Goal: Transaction & Acquisition: Purchase product/service

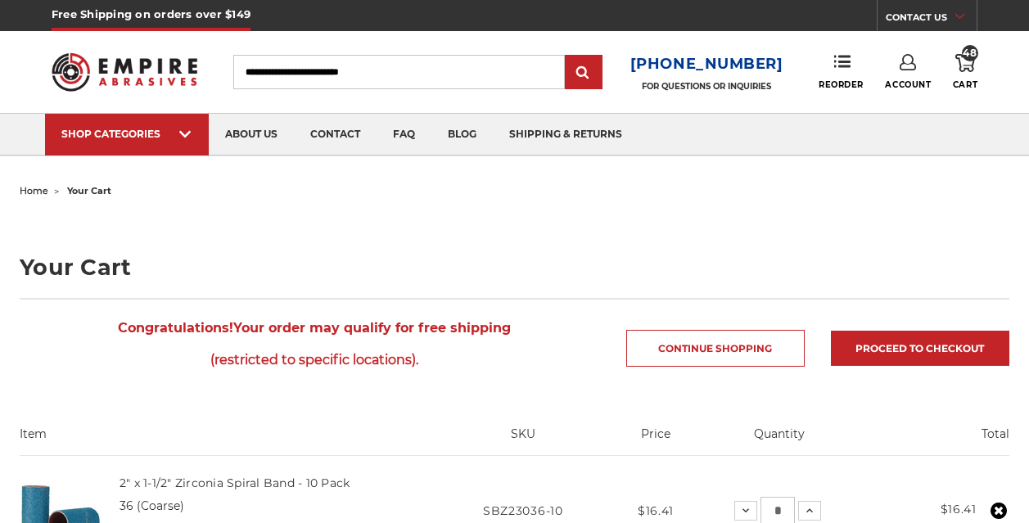
click at [958, 70] on icon at bounding box center [966, 63] width 20 height 18
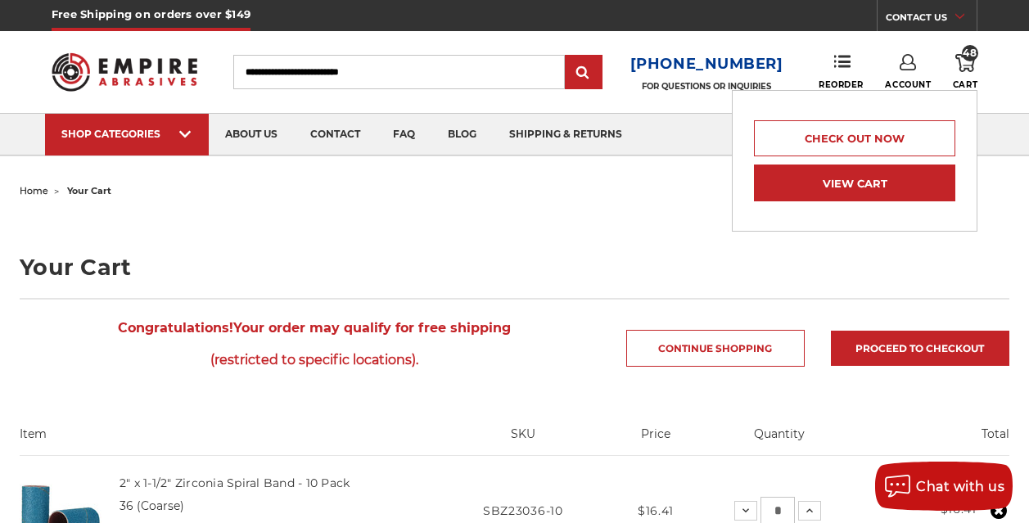
click at [902, 174] on link "View Cart" at bounding box center [854, 183] width 201 height 37
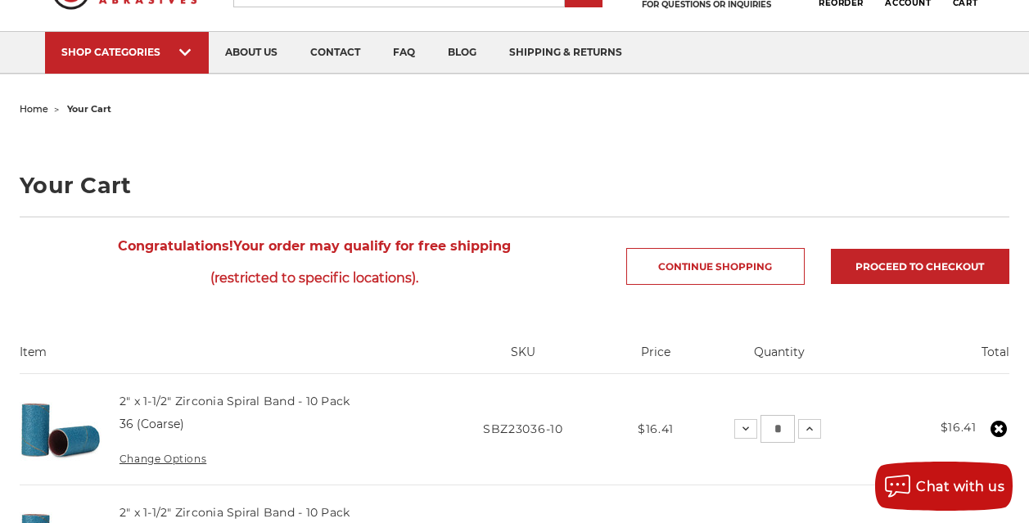
scroll to position [246, 0]
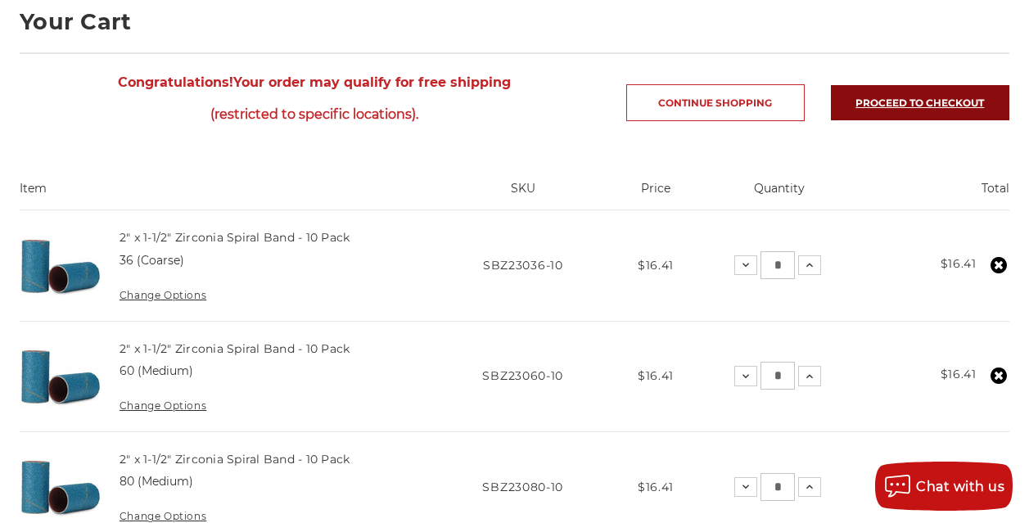
click at [835, 99] on link "Proceed to checkout" at bounding box center [920, 102] width 179 height 35
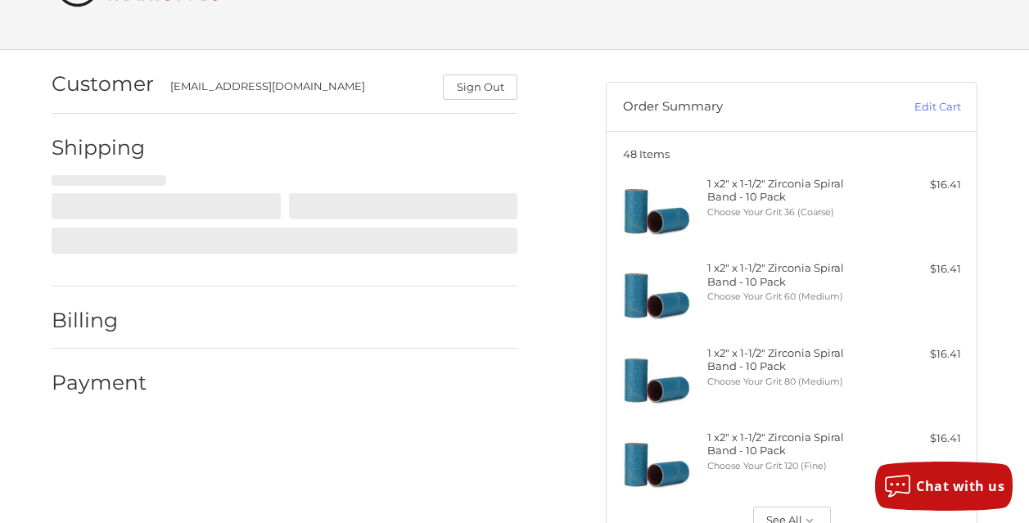
scroll to position [88, 0]
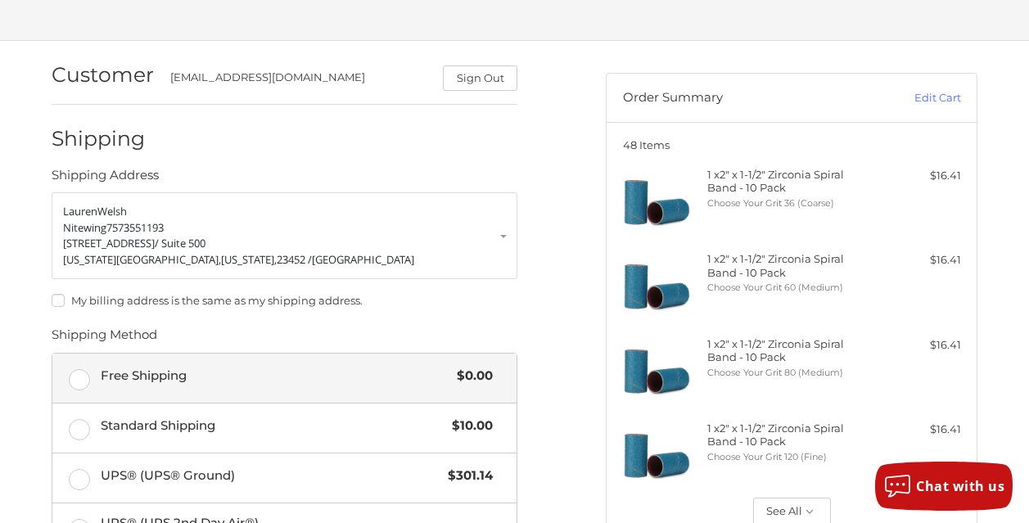
click at [258, 377] on span "Free Shipping" at bounding box center [275, 376] width 349 height 19
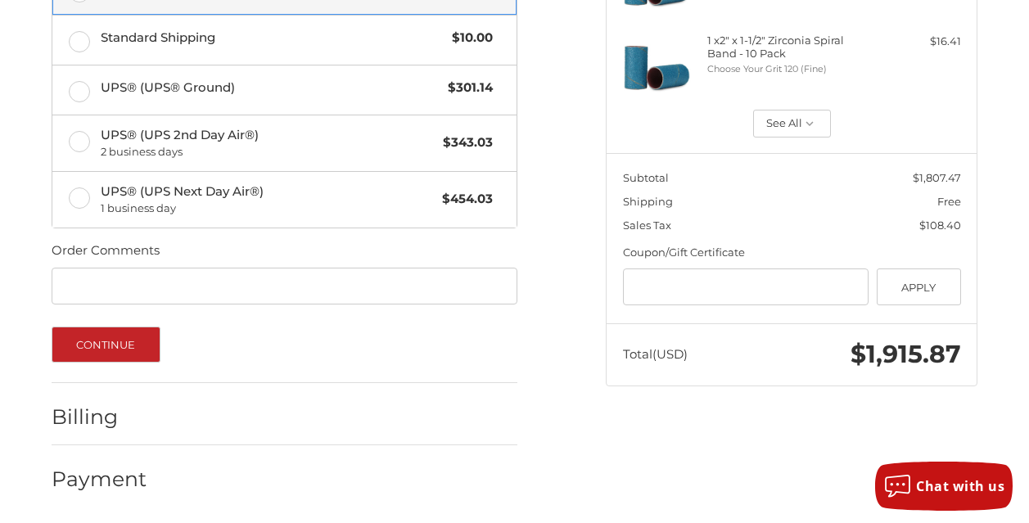
scroll to position [477, 0]
click at [165, 289] on input "Order Comments" at bounding box center [285, 286] width 466 height 37
type input "*******"
click at [385, 343] on div "Continue" at bounding box center [285, 345] width 466 height 36
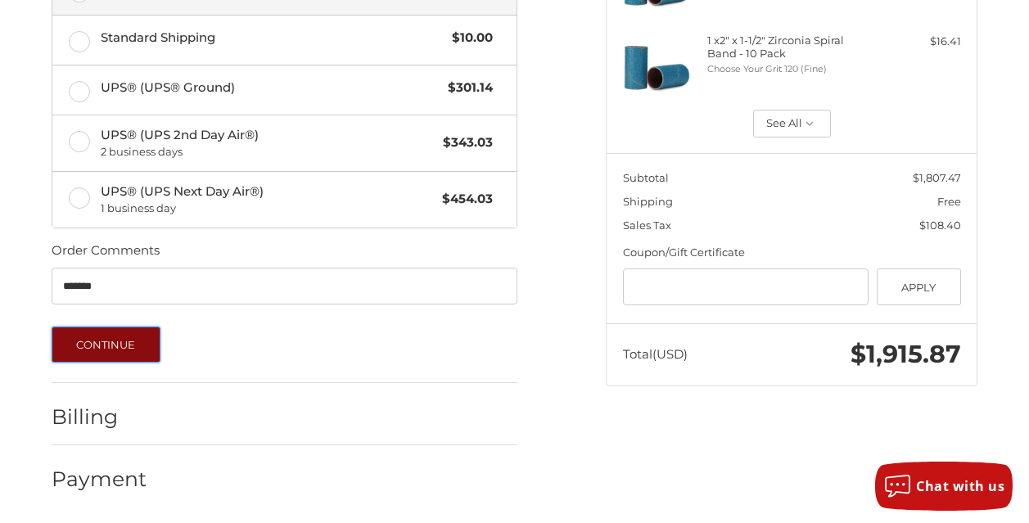
click at [149, 348] on button "Continue" at bounding box center [106, 345] width 109 height 36
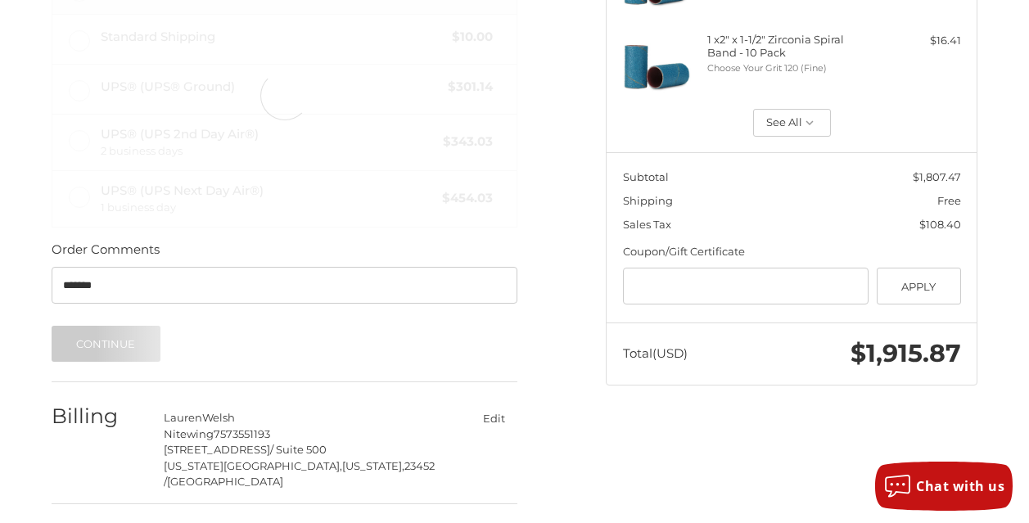
scroll to position [312, 0]
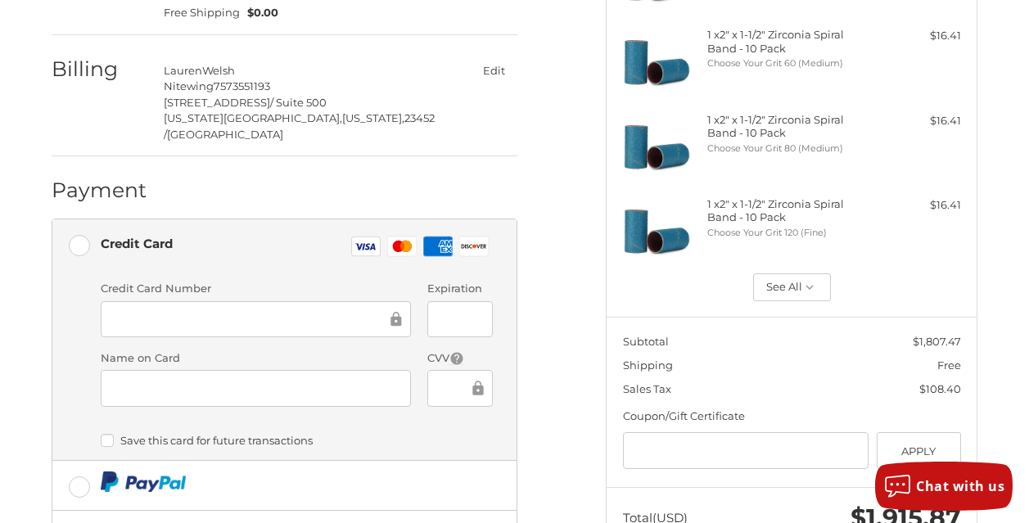
click at [278, 235] on label "Credit Card Visa Master Amex Discover" at bounding box center [284, 246] width 464 height 55
click at [256, 230] on div "Credit Card Visa Master Amex Discover" at bounding box center [297, 247] width 393 height 34
click at [436, 433] on div "Save this card for future transactions" at bounding box center [297, 443] width 393 height 20
click at [594, 295] on div "Customer kodyhedquist@yahoo.com Sign Out Shipping Lauren Welsh Nitewing 7573551…" at bounding box center [316, 313] width 554 height 992
click at [157, 301] on div at bounding box center [256, 319] width 311 height 37
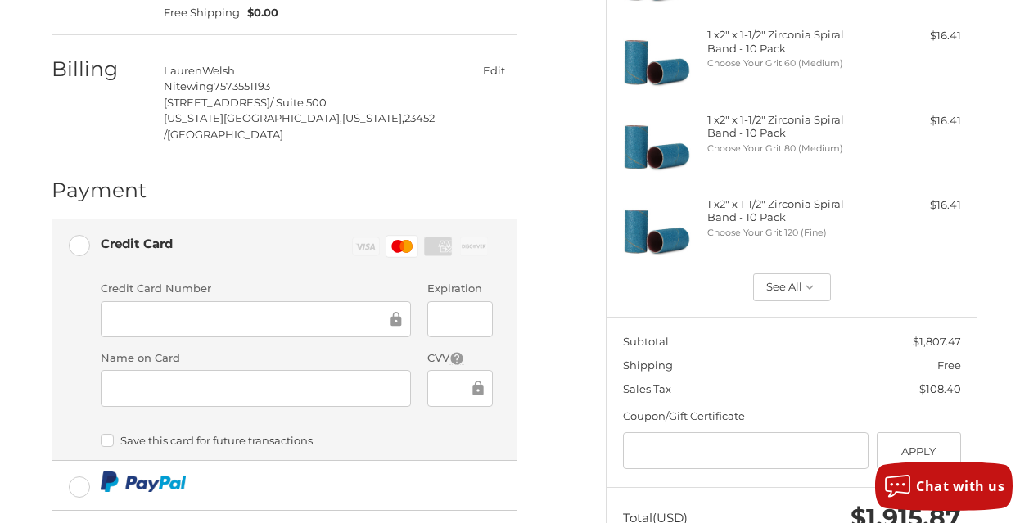
click at [390, 434] on label "Save this card for future transactions" at bounding box center [297, 440] width 393 height 13
click at [372, 351] on label "Name on Card" at bounding box center [256, 359] width 311 height 16
click at [517, 314] on li "Credit Card Visa Master Amex Discover Credit card Credit Card Number Expiration…" at bounding box center [284, 340] width 464 height 242
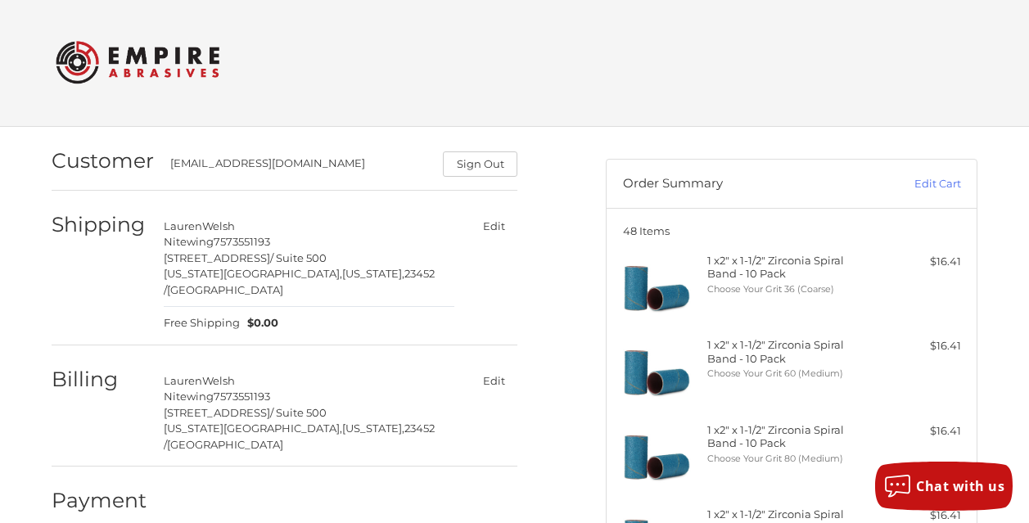
scroll to position [0, 0]
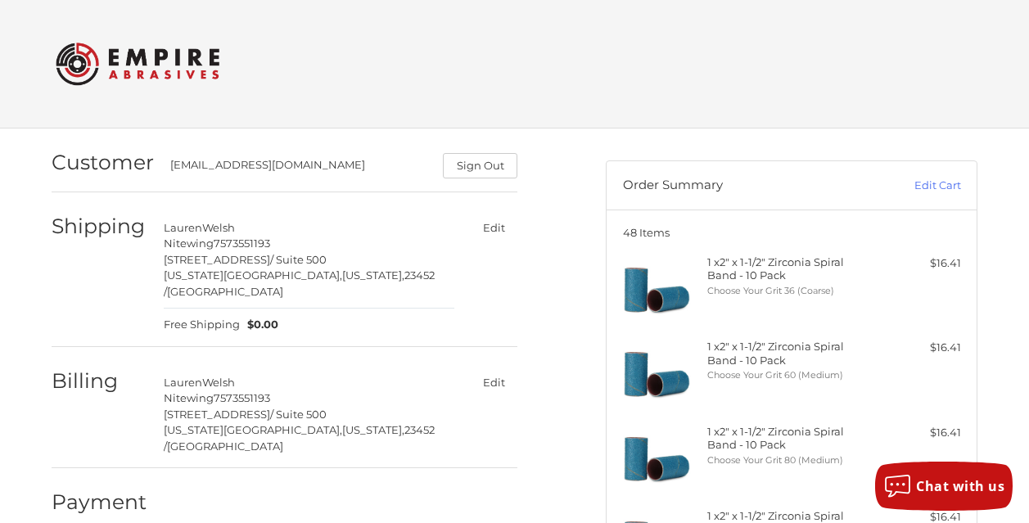
click at [290, 165] on div "kodyhedquist@yahoo.com" at bounding box center [298, 167] width 257 height 21
drag, startPoint x: 290, startPoint y: 165, endPoint x: 270, endPoint y: 184, distance: 27.2
click at [269, 184] on div "Customer kodyhedquist@yahoo.com Sign Out" at bounding box center [285, 163] width 466 height 57
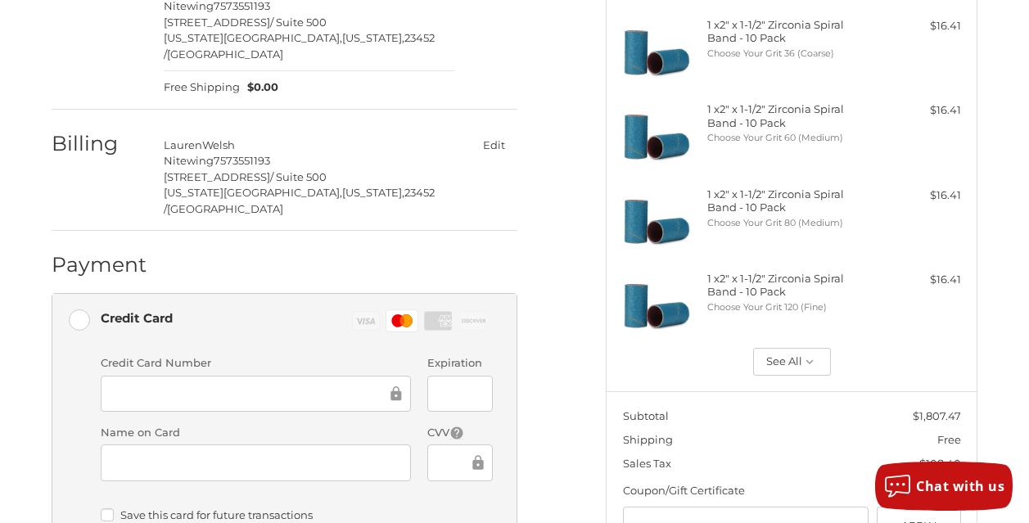
scroll to position [82, 0]
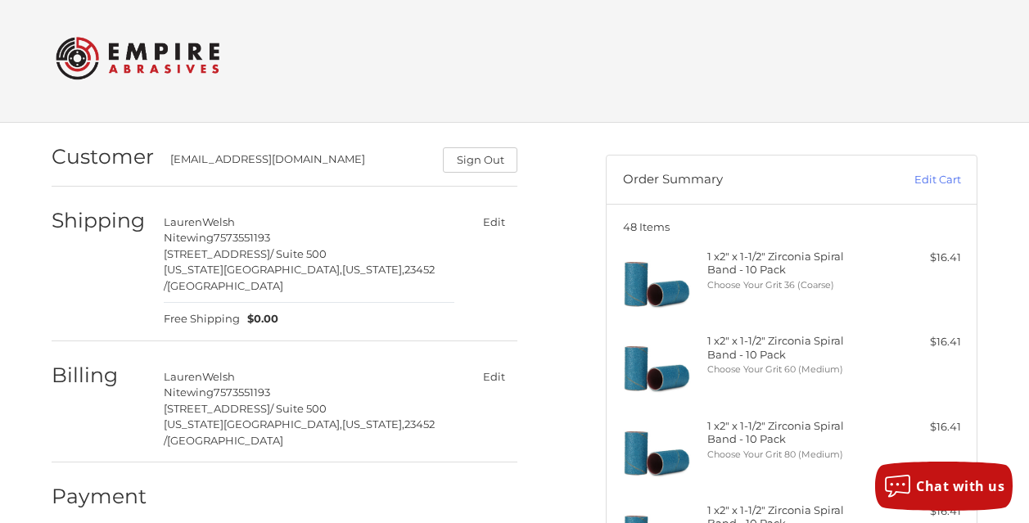
scroll to position [0, 0]
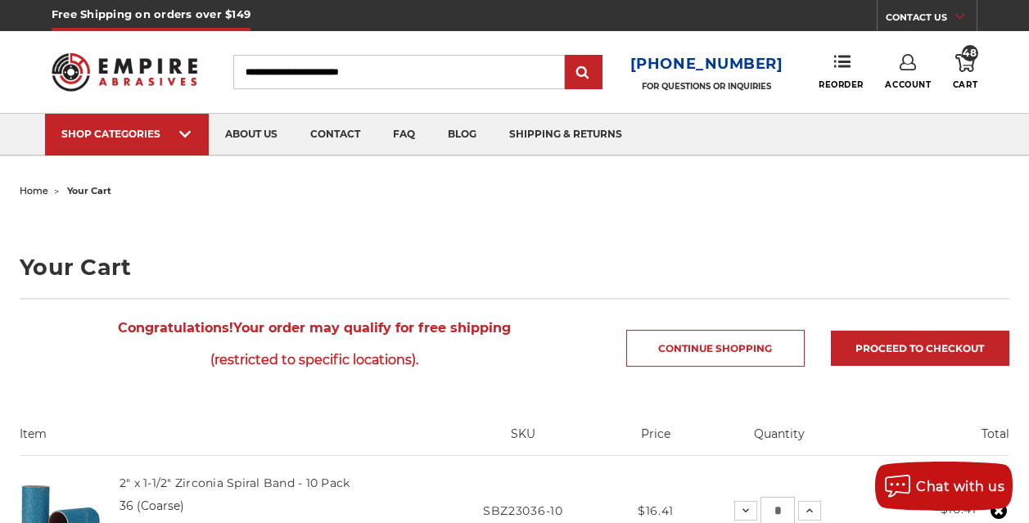
click at [910, 64] on use at bounding box center [908, 62] width 16 height 16
click at [911, 97] on link "Account" at bounding box center [908, 106] width 117 height 31
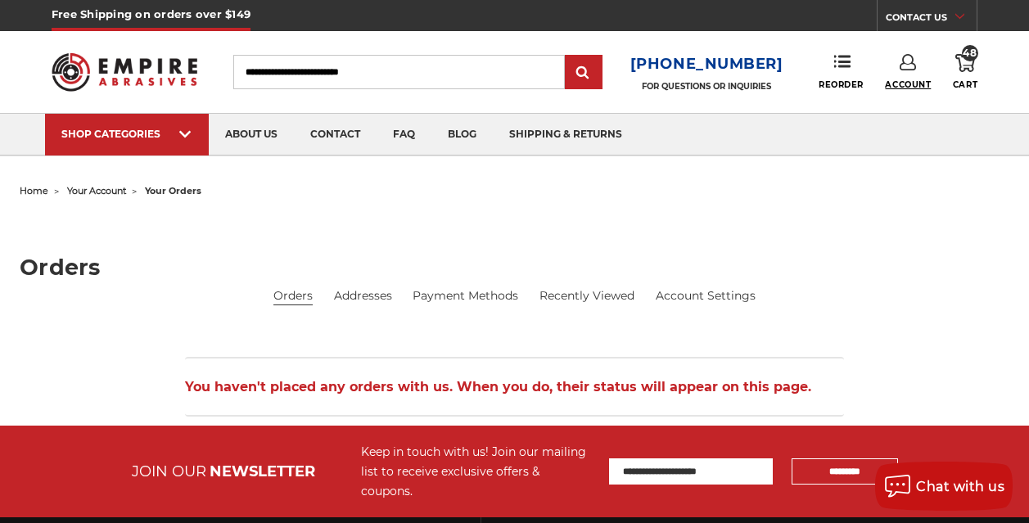
click at [912, 84] on span "Account" at bounding box center [908, 84] width 46 height 11
click at [918, 105] on link "Account" at bounding box center [908, 106] width 117 height 31
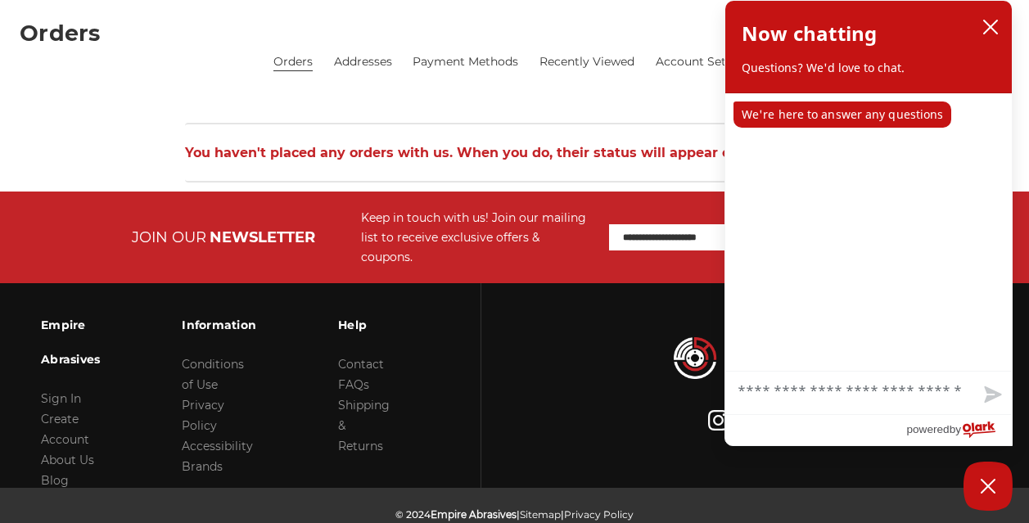
scroll to position [246, 0]
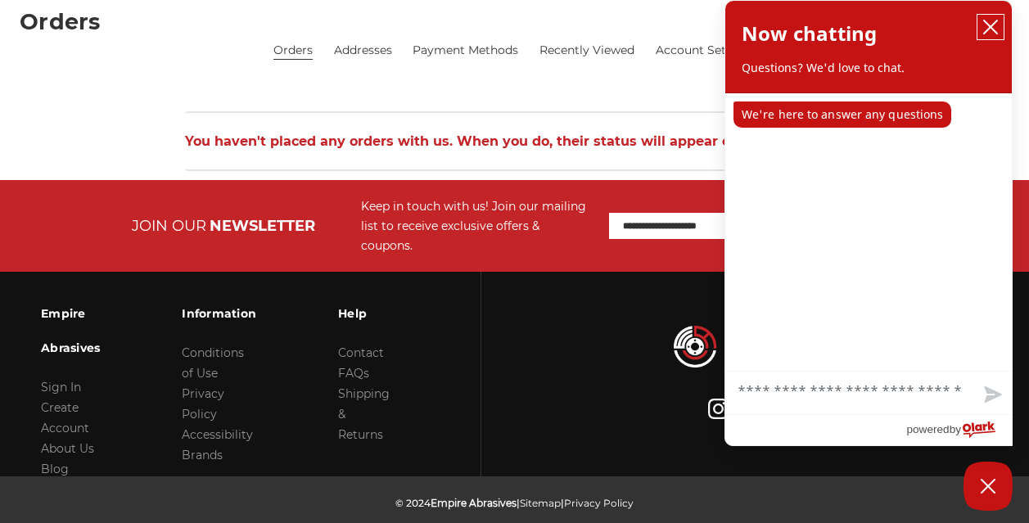
click at [989, 27] on icon "close chatbox" at bounding box center [991, 27] width 16 height 16
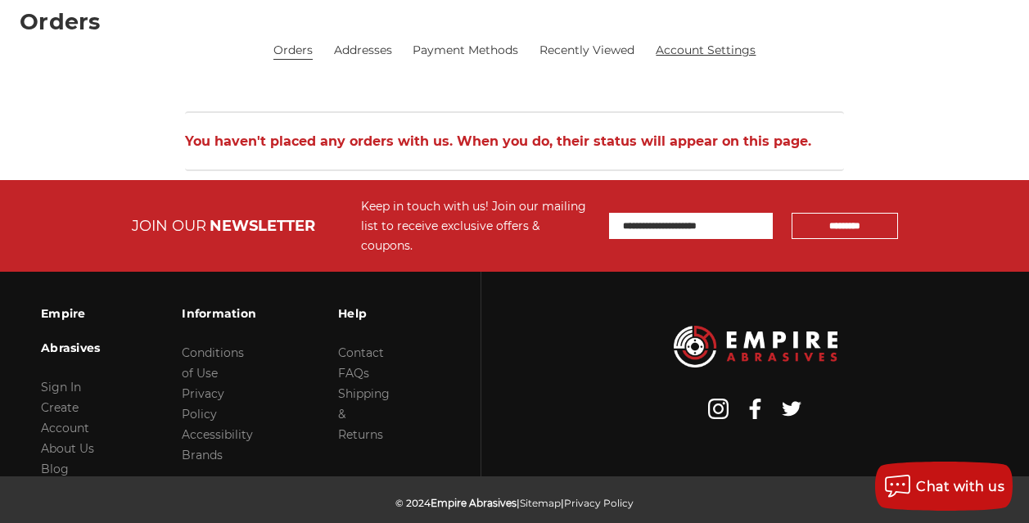
click at [724, 52] on link "Account Settings" at bounding box center [706, 50] width 100 height 17
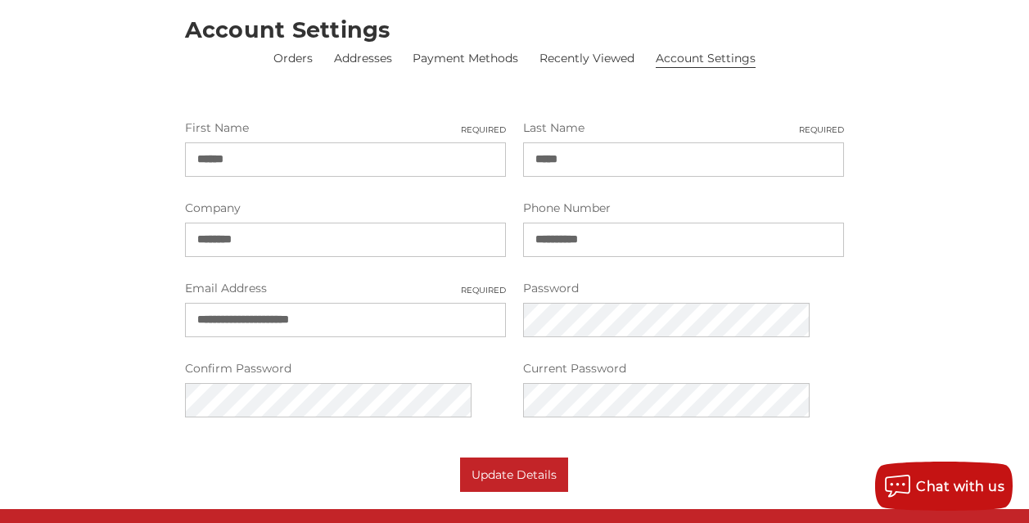
scroll to position [246, 0]
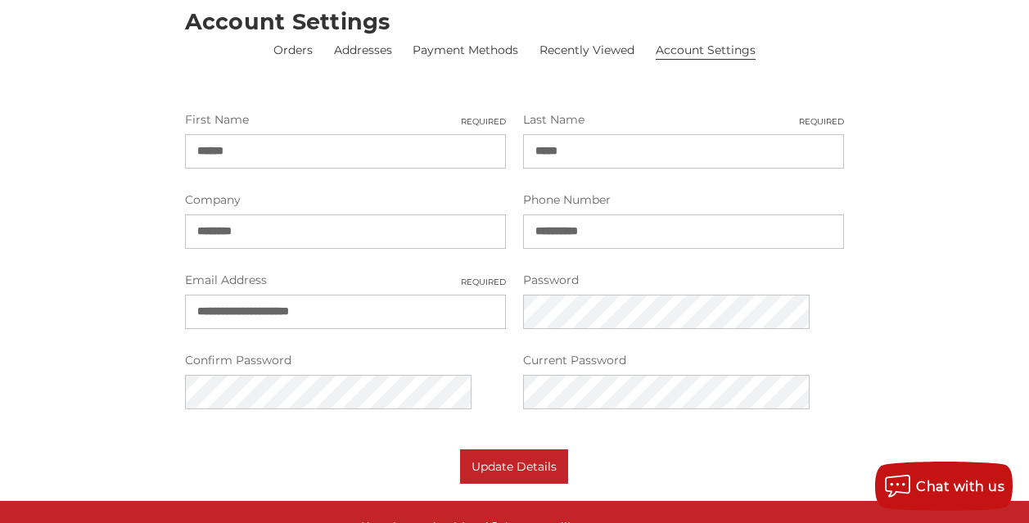
drag, startPoint x: 407, startPoint y: 310, endPoint x: 92, endPoint y: 295, distance: 315.7
click at [92, 295] on div "home your account account details Account Settings Orders Addresses Payment Met…" at bounding box center [514, 209] width 1025 height 550
click at [436, 273] on label "Email Address Required" at bounding box center [345, 280] width 321 height 17
click at [436, 295] on input "******" at bounding box center [345, 312] width 321 height 34
click at [421, 306] on input "******" at bounding box center [345, 312] width 321 height 34
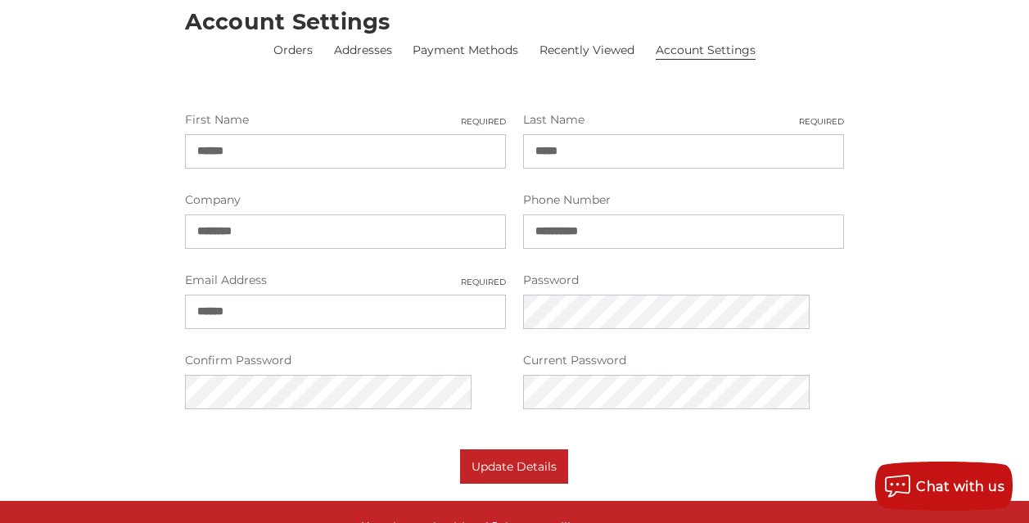
type input "**********"
click at [941, 286] on div "home your account account details Account Settings Orders Addresses Payment Met…" at bounding box center [514, 209] width 1025 height 550
click at [422, 455] on div "Update Details" at bounding box center [515, 467] width 660 height 34
click at [524, 471] on button "Update Details" at bounding box center [514, 467] width 108 height 34
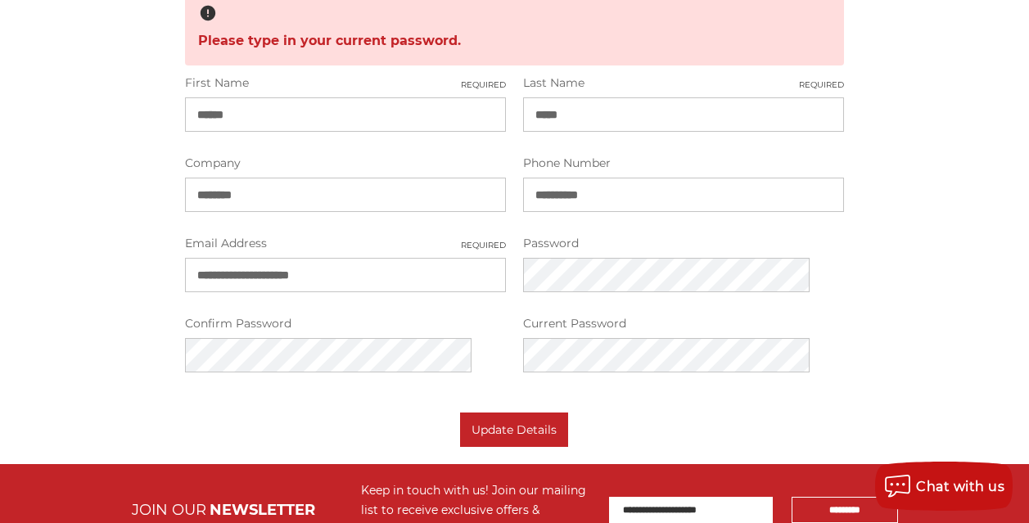
scroll to position [491, 0]
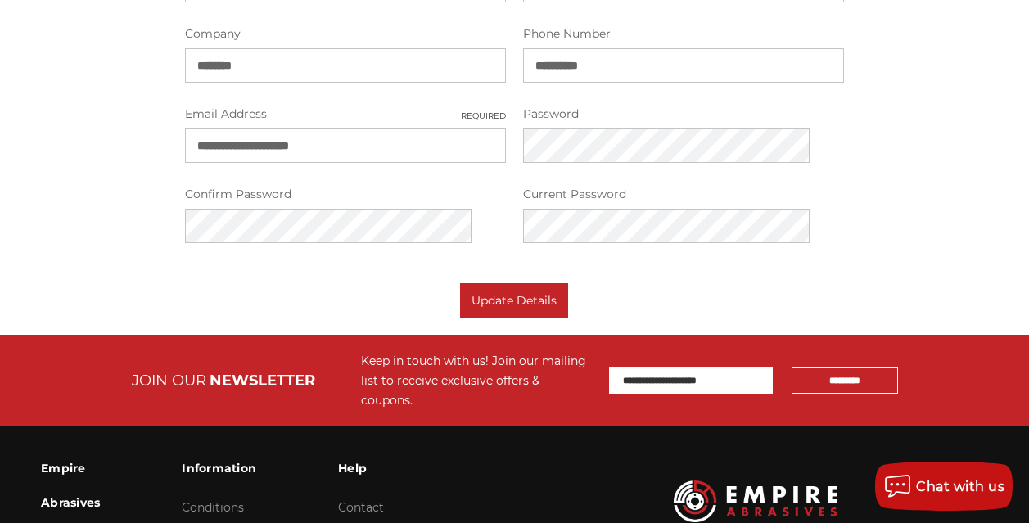
click at [88, 232] on div "home your account account details Account Settings Orders Addresses Payment Met…" at bounding box center [514, 3] width 1025 height 630
drag, startPoint x: 411, startPoint y: 148, endPoint x: 83, endPoint y: 115, distance: 330.1
click at [83, 115] on div "home your account account details Account Settings Orders Addresses Payment Met…" at bounding box center [514, 3] width 1025 height 630
type input "**********"
click at [539, 274] on form "**********" at bounding box center [515, 131] width 660 height 373
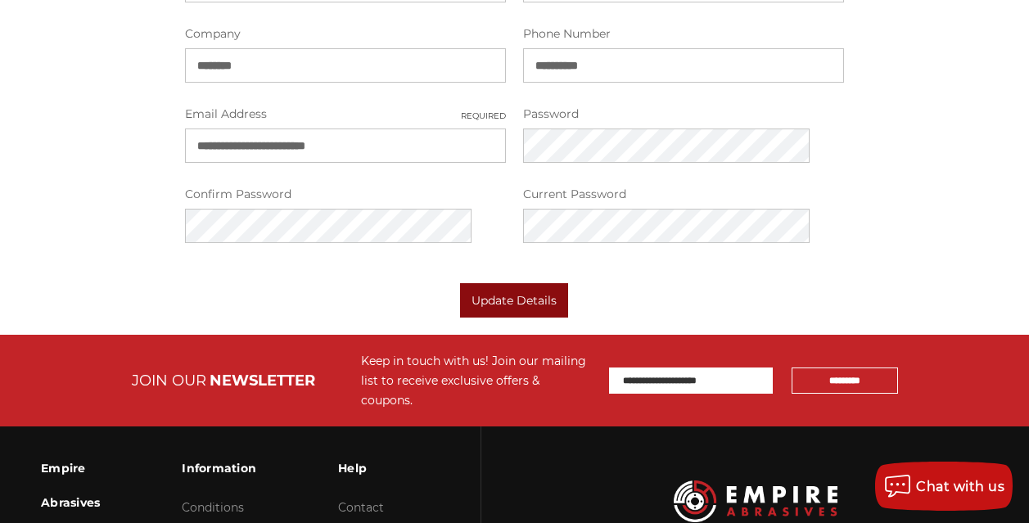
click at [547, 293] on button "Update Details" at bounding box center [514, 300] width 108 height 34
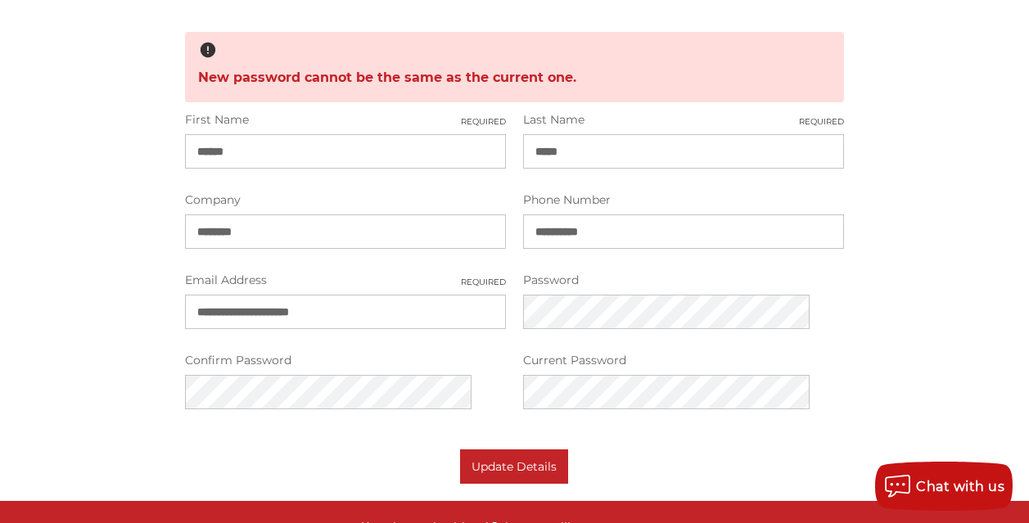
scroll to position [328, 0]
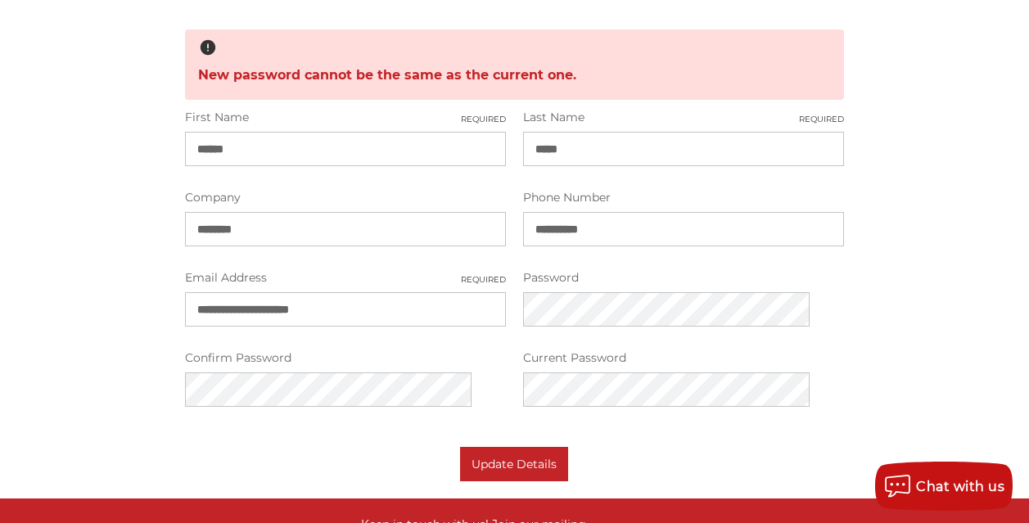
click at [520, 286] on div "Password" at bounding box center [683, 297] width 338 height 57
drag, startPoint x: 414, startPoint y: 310, endPoint x: 200, endPoint y: 296, distance: 215.0
click at [206, 288] on div "home your account account details Account Settings Orders Addresses Payment Met…" at bounding box center [514, 167] width 1025 height 630
click at [314, 314] on input "**********" at bounding box center [345, 309] width 321 height 34
type input "**********"
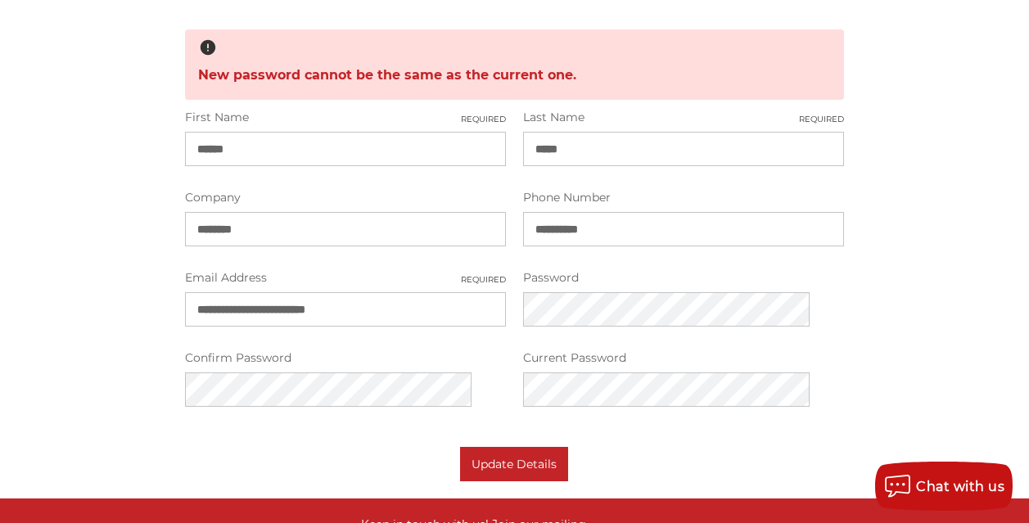
click at [468, 316] on div "**********" at bounding box center [514, 269] width 677 height 321
click at [393, 414] on div "**********" at bounding box center [514, 269] width 677 height 321
click at [658, 446] on form "**********" at bounding box center [515, 295] width 660 height 373
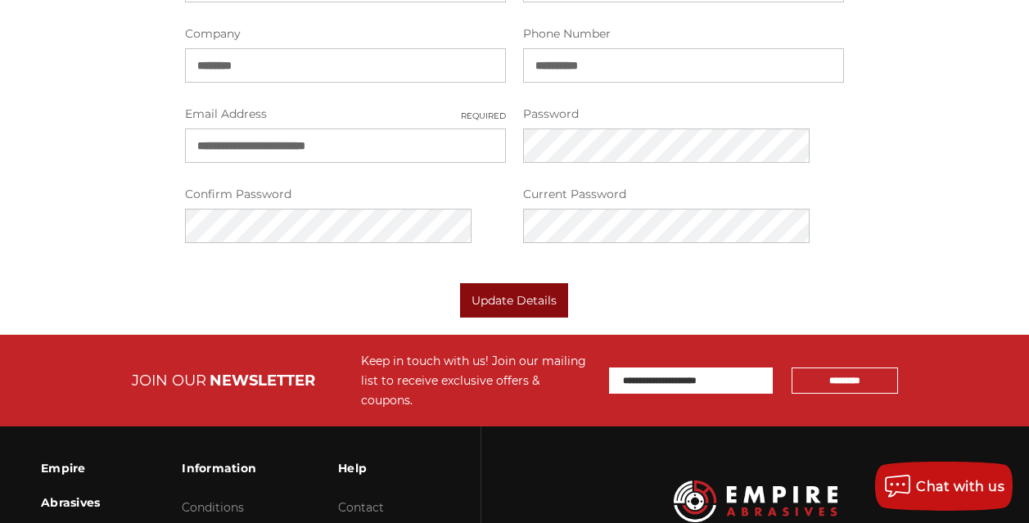
click at [522, 307] on button "Update Details" at bounding box center [514, 300] width 108 height 34
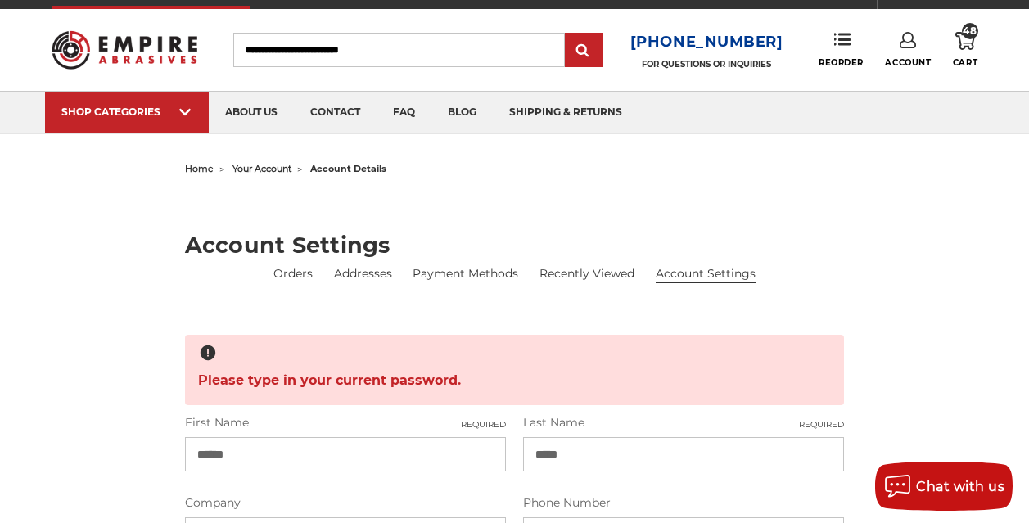
scroll to position [328, 0]
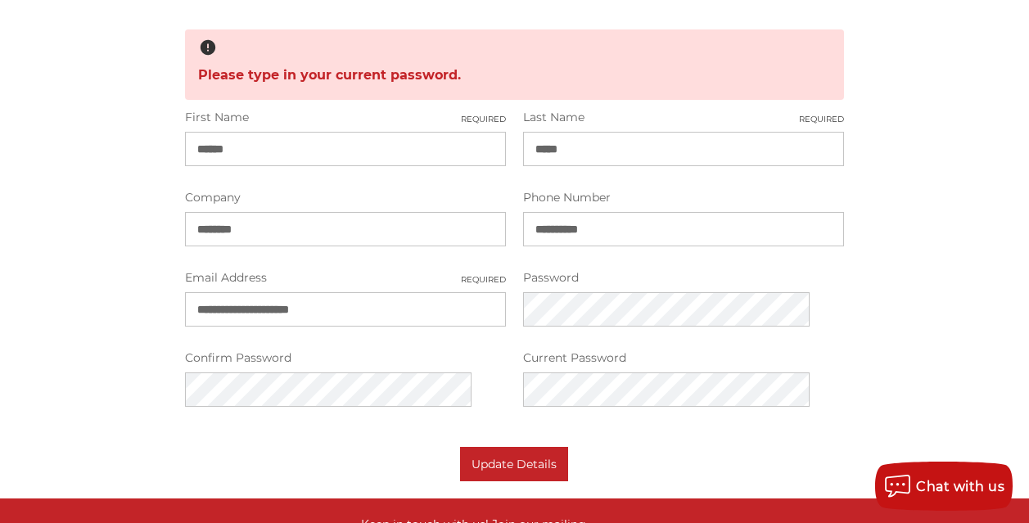
click at [459, 314] on input "**********" at bounding box center [345, 309] width 321 height 34
drag, startPoint x: 430, startPoint y: 305, endPoint x: -8, endPoint y: 236, distance: 443.5
click at [0, 236] on html "Free Shipping on orders over $149 CONTACT US [DATE] - [DATE] (excluding holiday…" at bounding box center [514, 279] width 1029 height 1214
type input "*"
type input "**********"
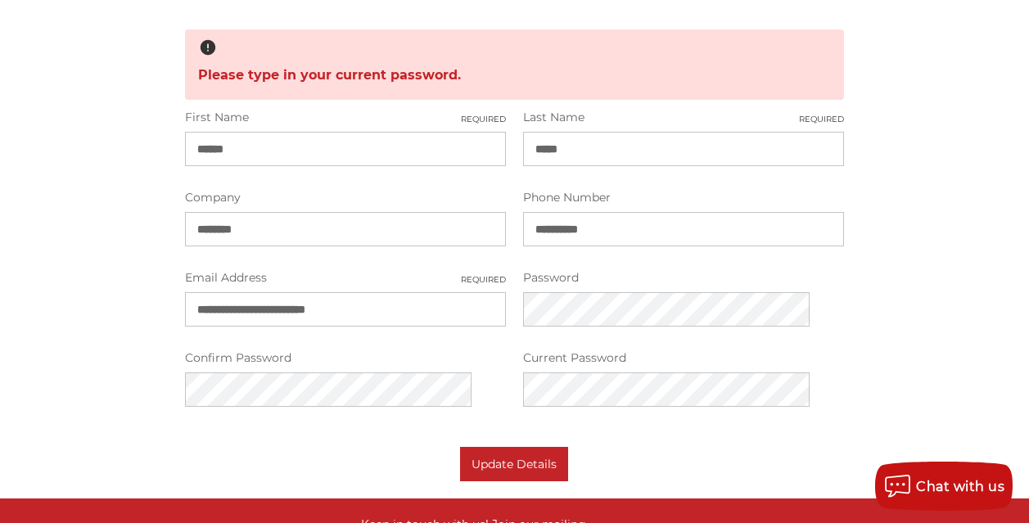
click at [520, 304] on div "Password" at bounding box center [683, 297] width 338 height 57
click at [451, 356] on label "Confirm Password" at bounding box center [345, 358] width 321 height 17
click at [491, 328] on div "**********" at bounding box center [514, 269] width 677 height 321
click at [514, 298] on div "**********" at bounding box center [514, 269] width 677 height 321
click at [536, 468] on button "Update Details" at bounding box center [514, 464] width 108 height 34
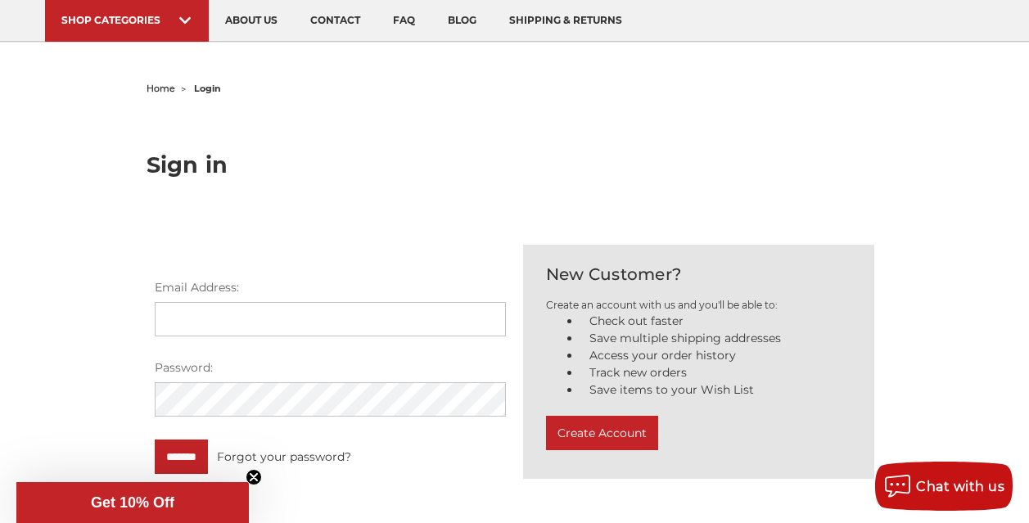
scroll to position [164, 0]
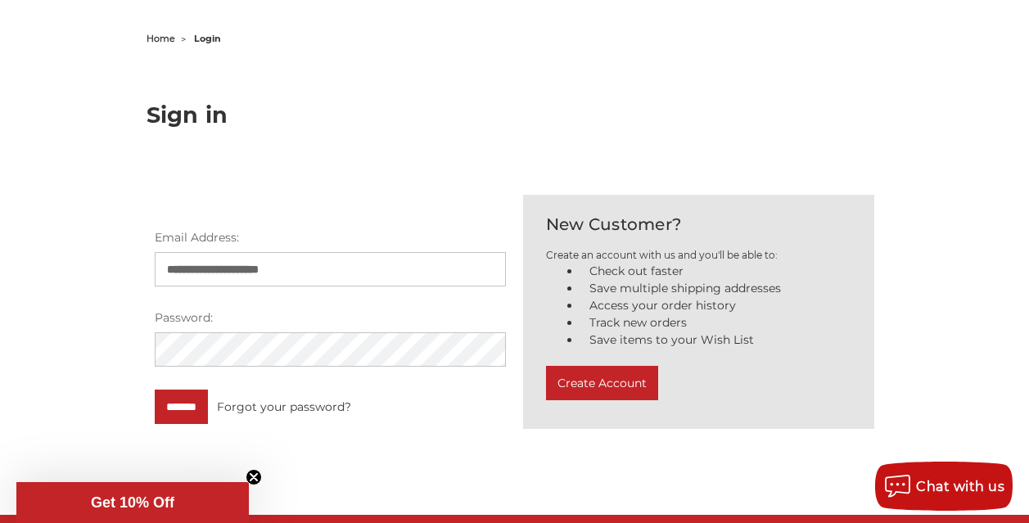
drag, startPoint x: 423, startPoint y: 274, endPoint x: 133, endPoint y: 240, distance: 292.0
click at [151, 257] on form "**********" at bounding box center [331, 326] width 369 height 195
type input "**********"
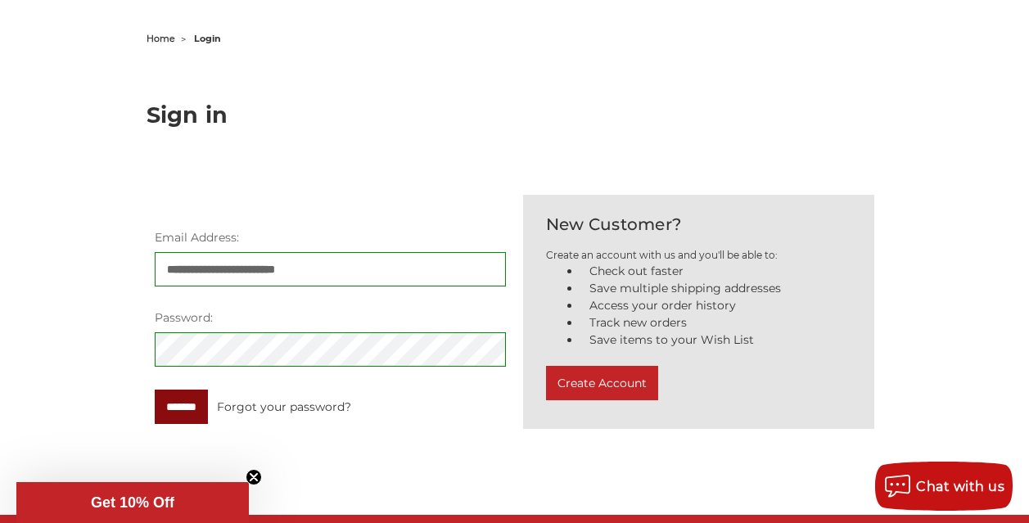
click at [188, 407] on input "*******" at bounding box center [181, 407] width 53 height 34
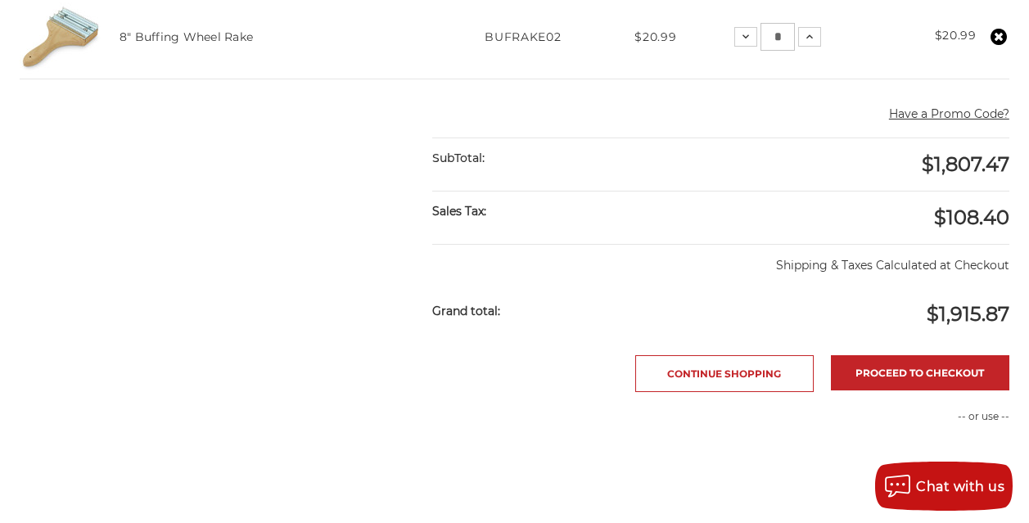
scroll to position [5500, 0]
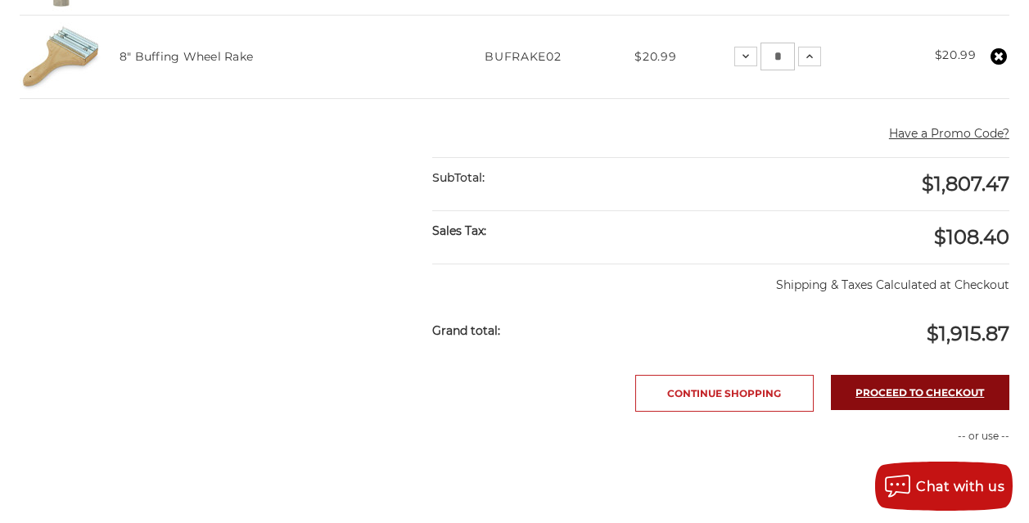
click at [903, 375] on link "Proceed to checkout" at bounding box center [920, 392] width 179 height 35
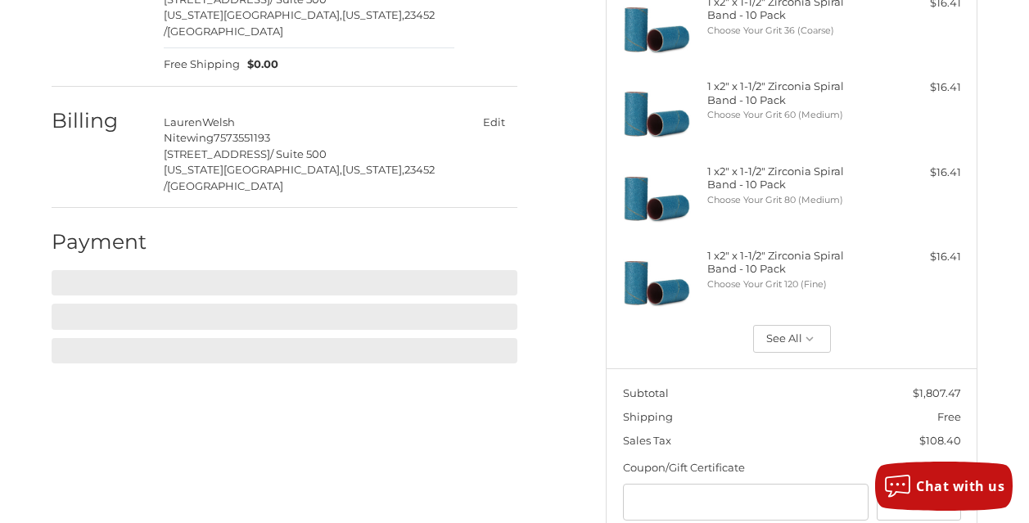
scroll to position [312, 0]
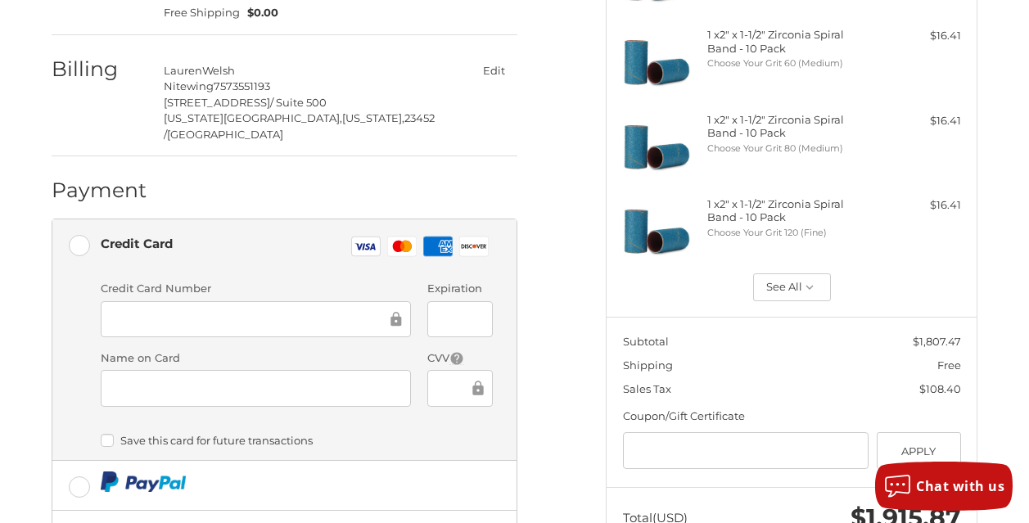
click at [207, 301] on div at bounding box center [256, 319] width 311 height 37
click at [804, 382] on span "Sales Tax" at bounding box center [713, 390] width 181 height 16
click at [501, 281] on div "Expiration" at bounding box center [460, 310] width 82 height 59
click at [563, 380] on ol "Customer [EMAIL_ADDRESS][DOMAIN_NAME] Sign Out Shipping [PERSON_NAME] Nitewing …" at bounding box center [317, 303] width 530 height 972
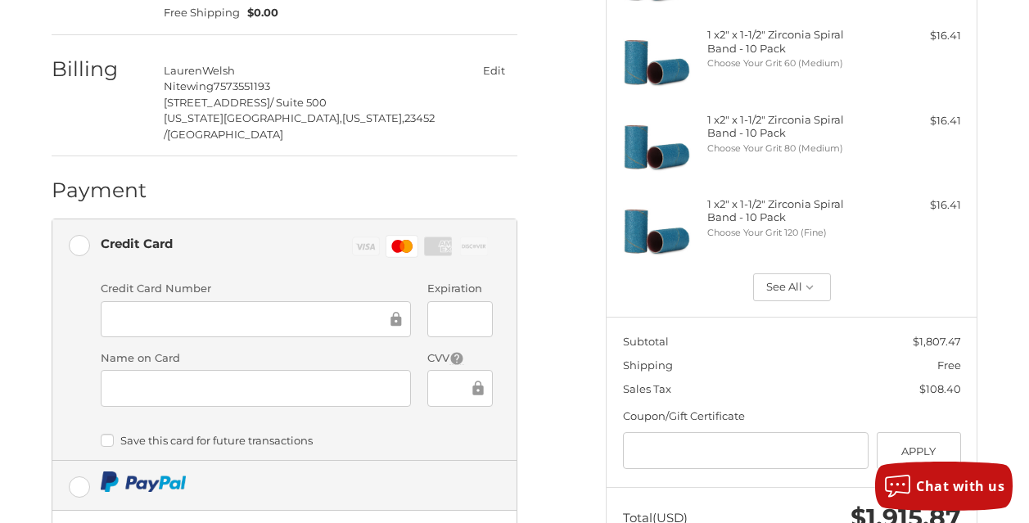
scroll to position [394, 0]
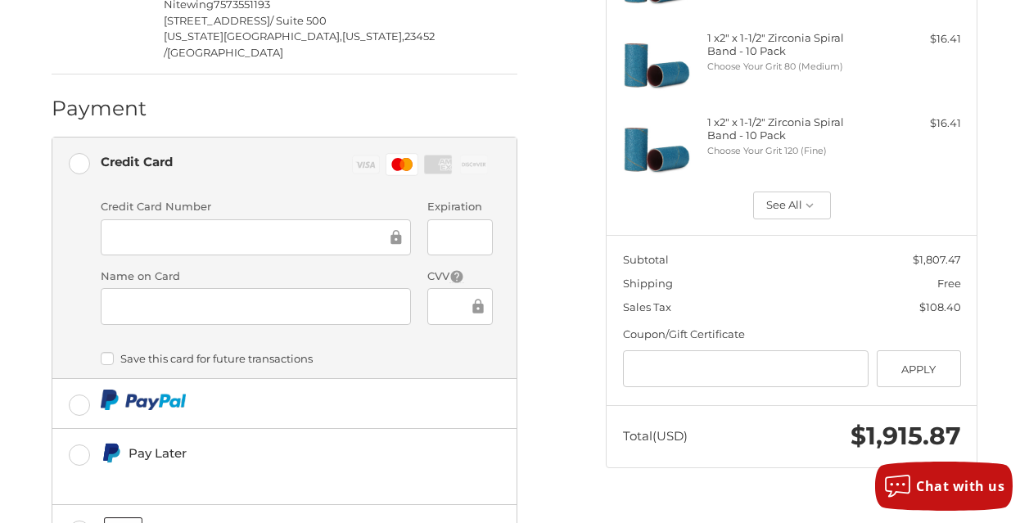
click at [102, 352] on label "Save this card for future transactions" at bounding box center [297, 358] width 393 height 13
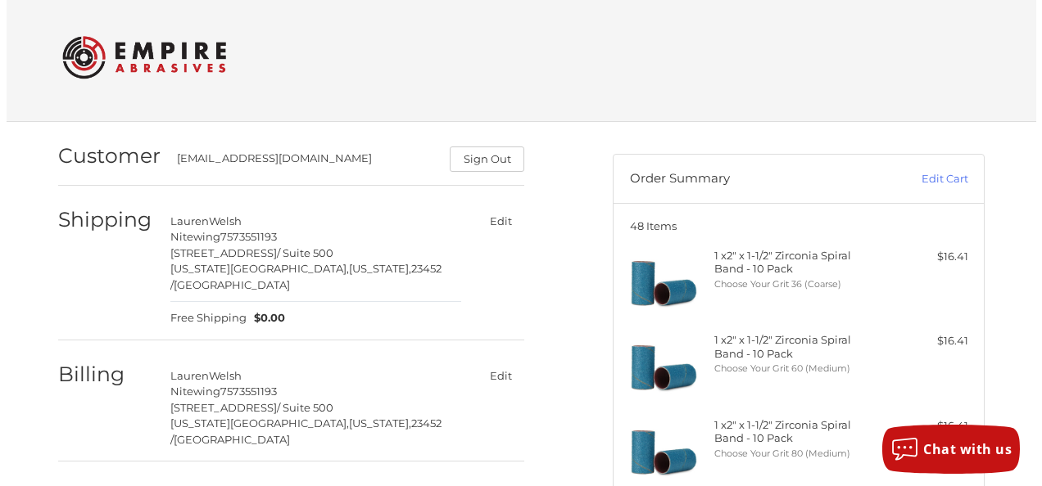
scroll to position [0, 0]
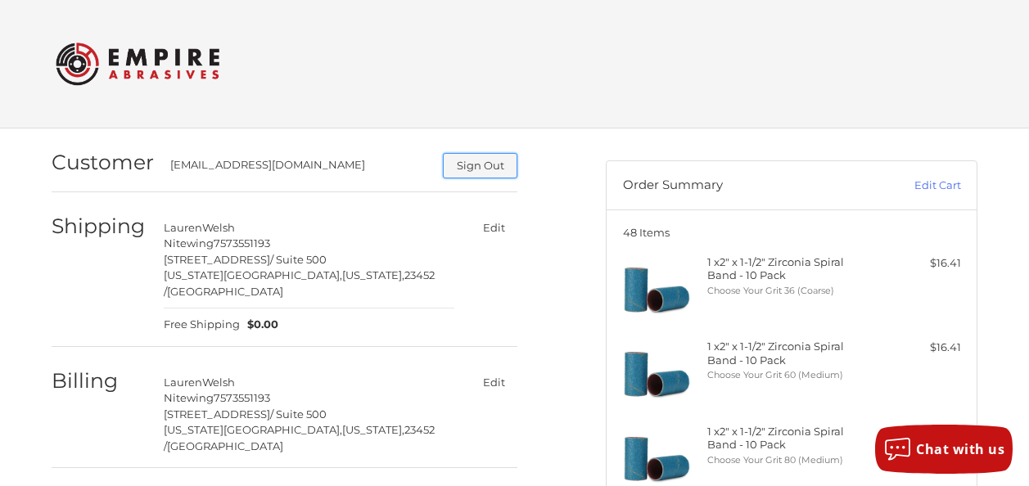
click at [509, 157] on button "Sign Out" at bounding box center [480, 165] width 75 height 25
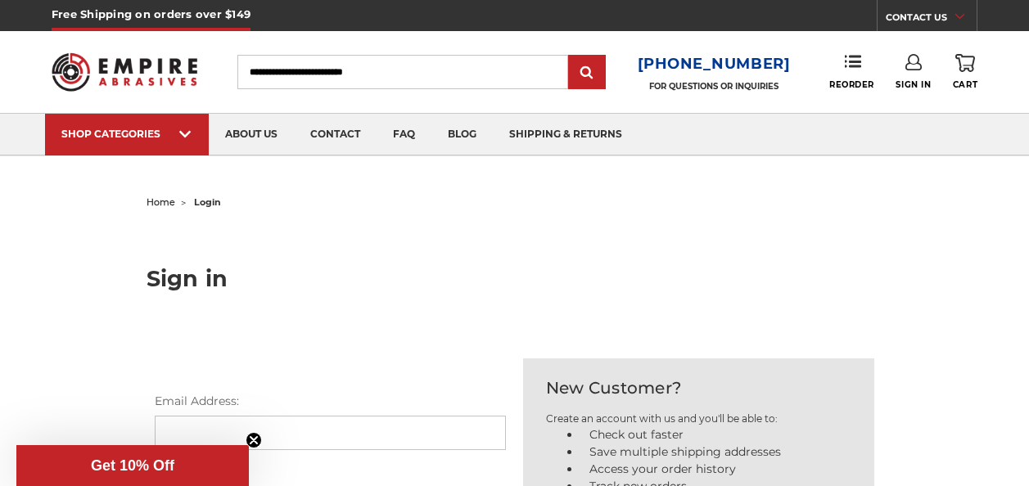
type input "**********"
click at [898, 65] on link "Sign In" at bounding box center [913, 72] width 35 height 36
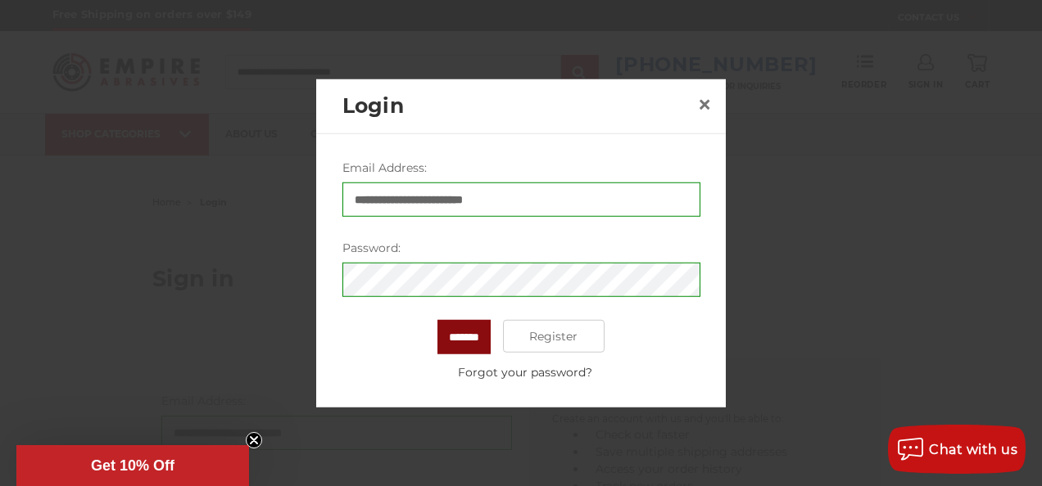
click at [441, 348] on input "*******" at bounding box center [463, 337] width 53 height 34
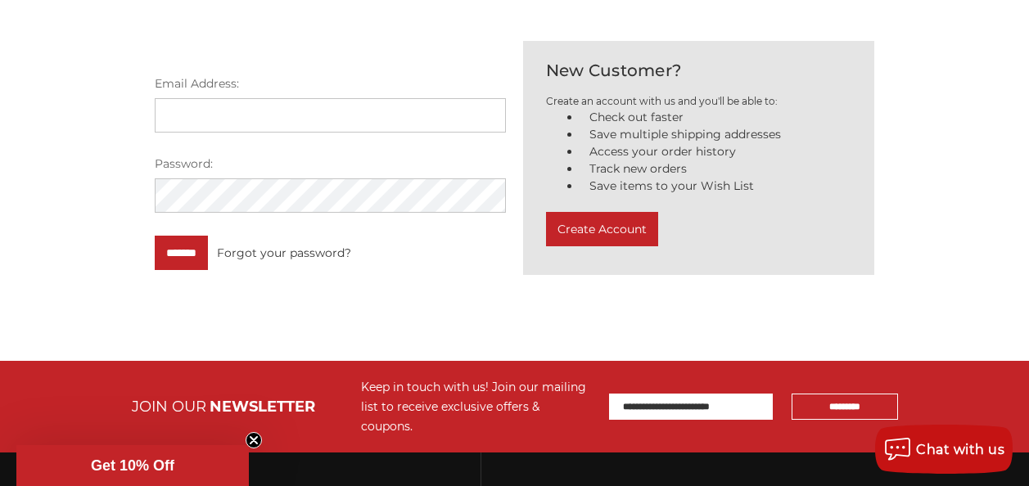
scroll to position [328, 0]
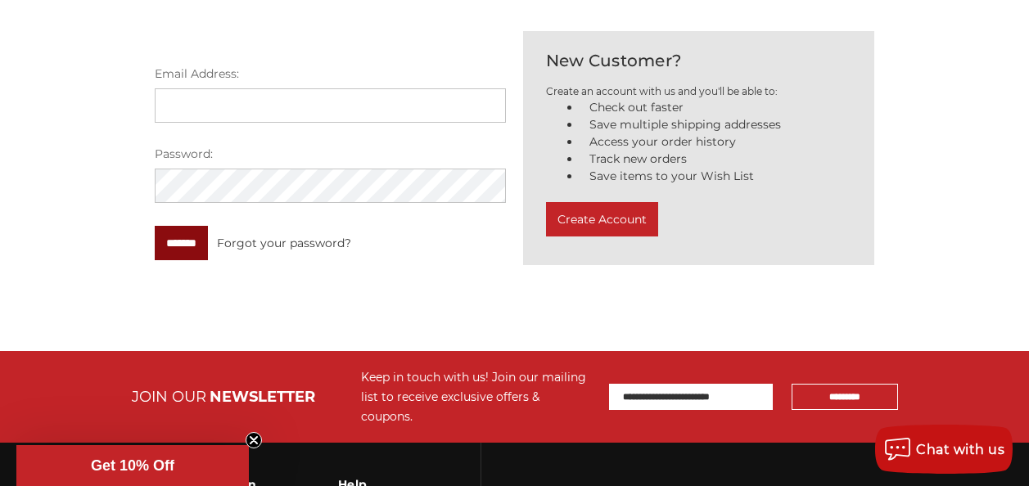
type input "**********"
click at [199, 241] on input "*******" at bounding box center [181, 243] width 53 height 34
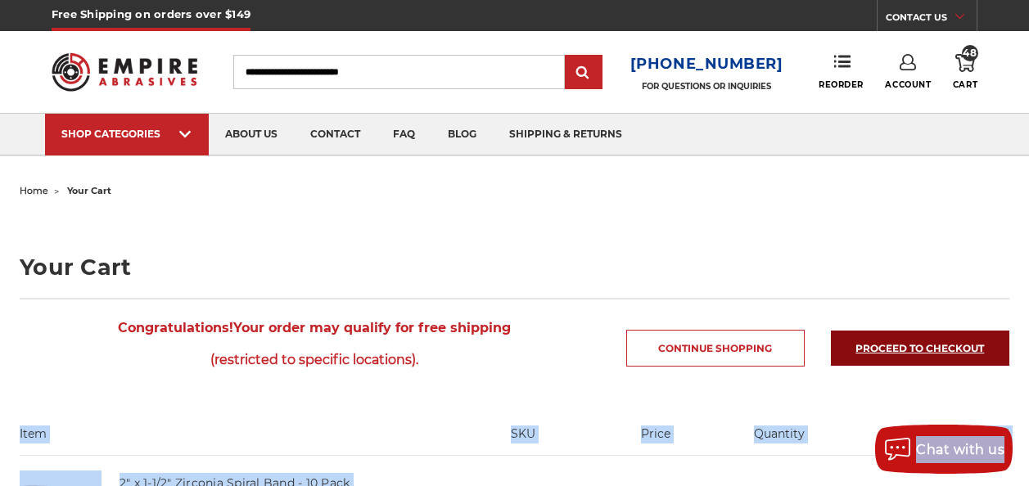
click at [857, 343] on link "Proceed to checkout" at bounding box center [920, 348] width 179 height 35
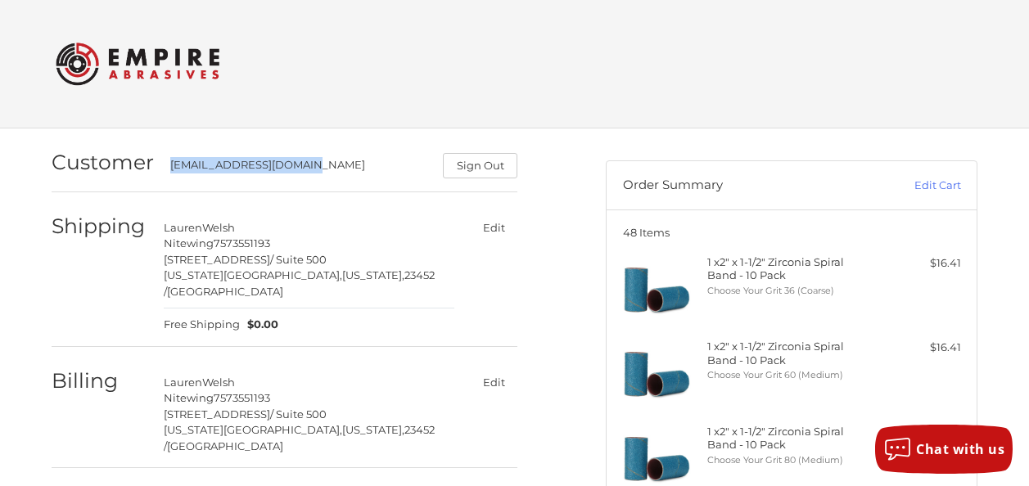
drag, startPoint x: 319, startPoint y: 166, endPoint x: 154, endPoint y: 161, distance: 164.7
click at [154, 161] on div "Customer [EMAIL_ADDRESS][DOMAIN_NAME] Sign Out" at bounding box center [285, 163] width 466 height 57
drag, startPoint x: 154, startPoint y: 161, endPoint x: 202, endPoint y: 164, distance: 48.4
click at [202, 164] on div "[EMAIL_ADDRESS][DOMAIN_NAME]" at bounding box center [298, 167] width 257 height 21
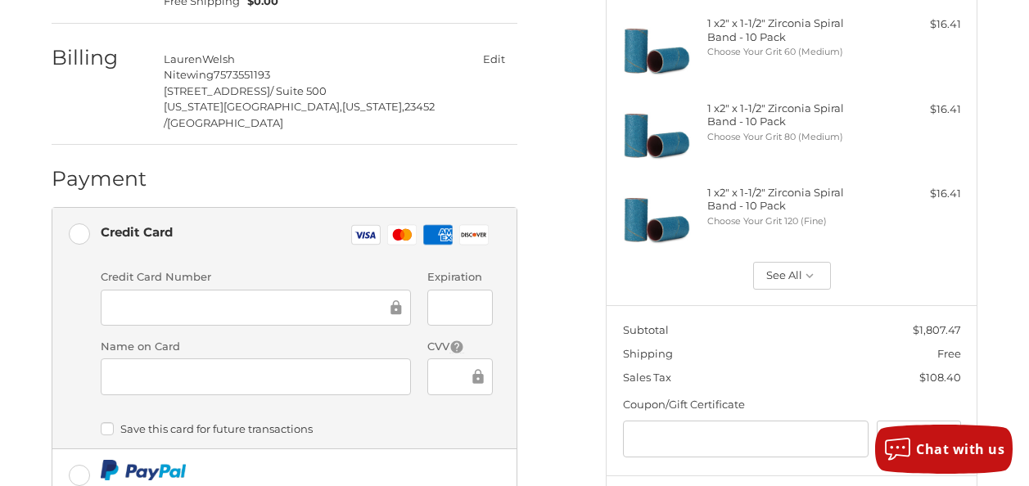
scroll to position [328, 0]
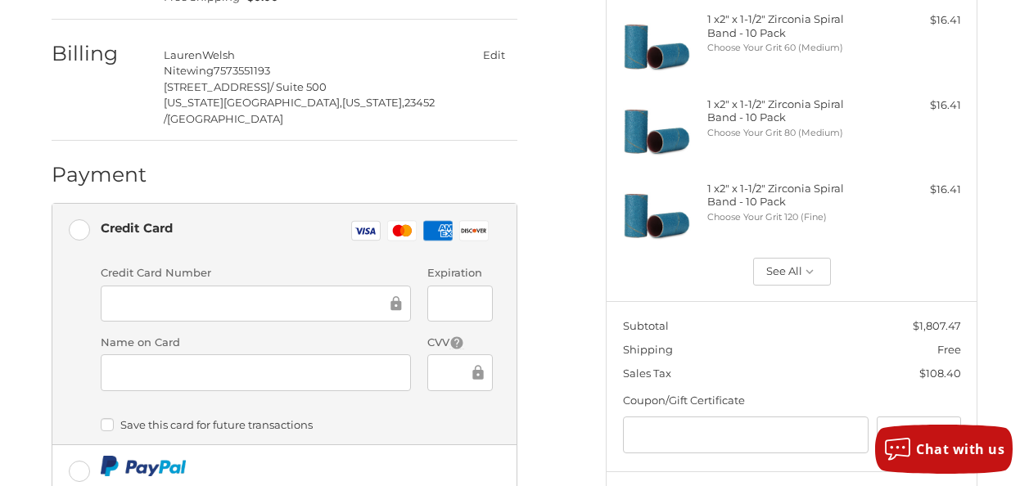
click at [581, 178] on ol "Customer [EMAIL_ADDRESS][DOMAIN_NAME] Sign Out Shipping [PERSON_NAME] Nitewing …" at bounding box center [317, 287] width 530 height 972
click at [482, 355] on div at bounding box center [461, 373] width 66 height 37
click at [333, 365] on div "Credit Card Number Expiration Name on Card CVV" at bounding box center [297, 334] width 409 height 138
click at [110, 419] on label "Save this card for future transactions" at bounding box center [297, 425] width 393 height 13
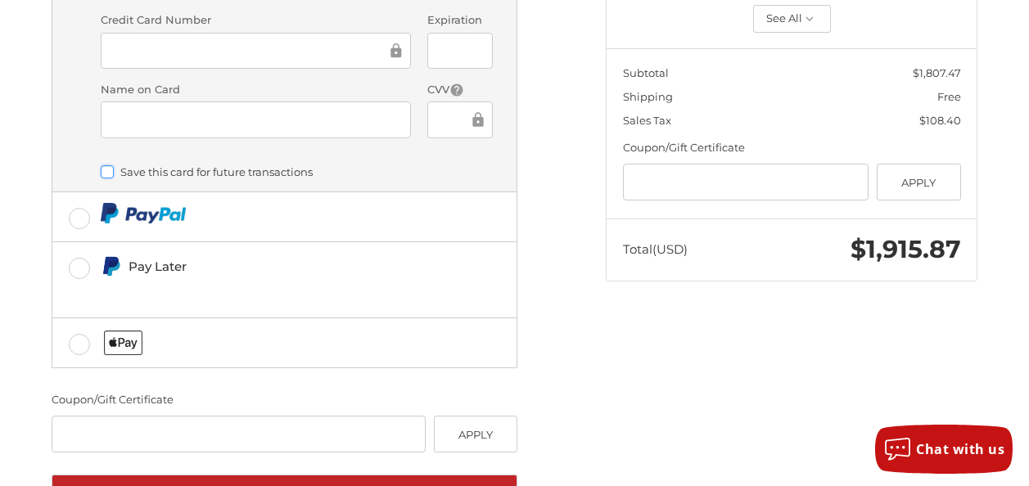
scroll to position [619, 0]
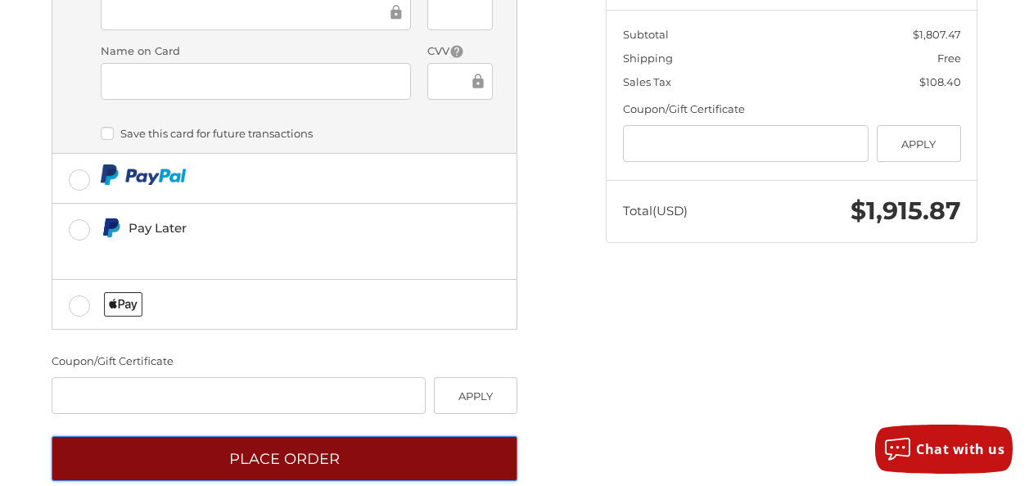
click at [297, 437] on button "Place Order" at bounding box center [285, 459] width 466 height 45
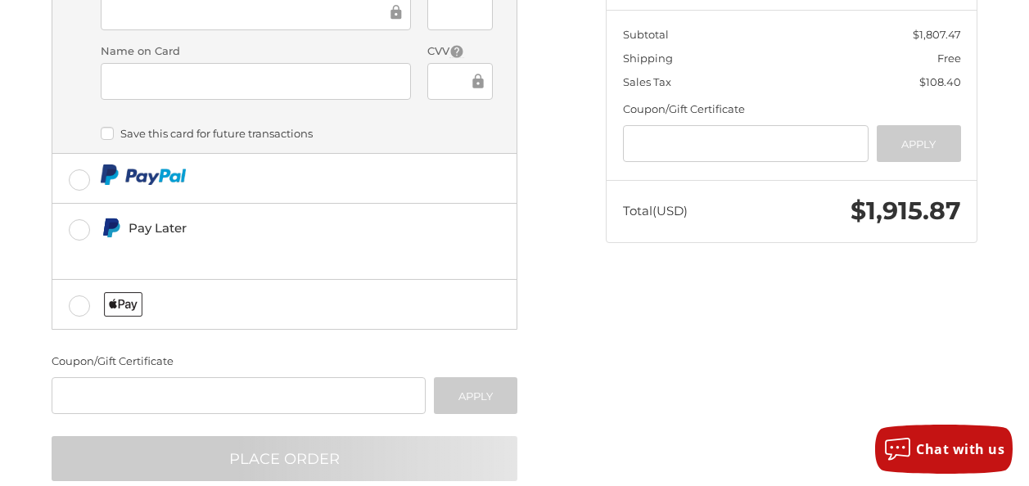
scroll to position [98, 0]
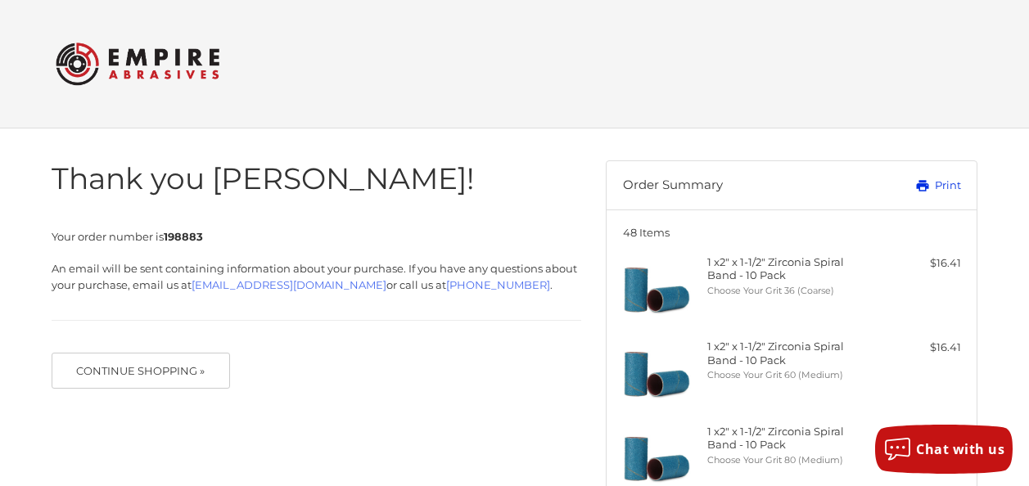
drag, startPoint x: 939, startPoint y: 183, endPoint x: 384, endPoint y: 298, distance: 566.2
click at [939, 183] on link "Print" at bounding box center [908, 186] width 106 height 16
click at [594, 222] on div "Thank you Lauren! Your order number is 198883 An email will be sent containing …" at bounding box center [316, 267] width 554 height 276
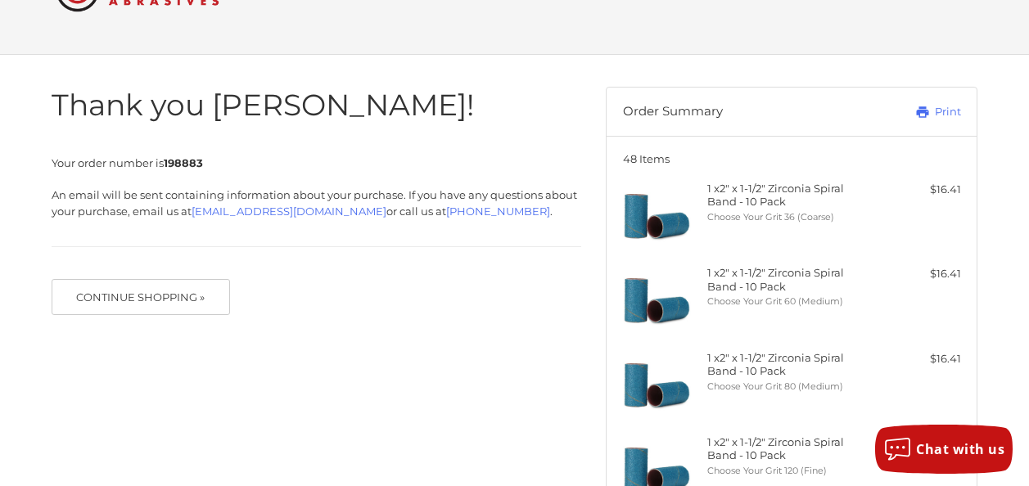
scroll to position [82, 0]
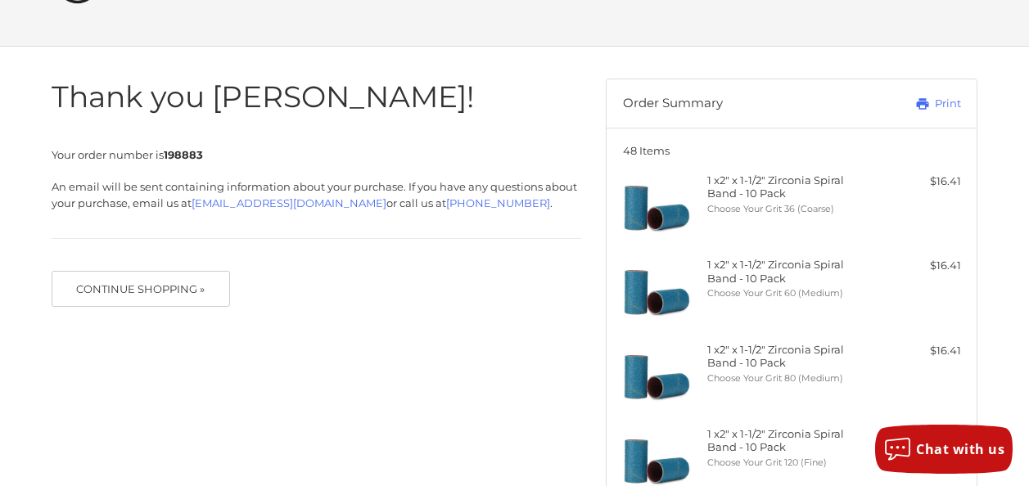
drag, startPoint x: 581, startPoint y: 124, endPoint x: 675, endPoint y: 46, distance: 122.2
click at [581, 121] on div "Thank you Lauren! Your order number is 198883 An email will be sent containing …" at bounding box center [317, 185] width 530 height 276
